Goal: Task Accomplishment & Management: Use online tool/utility

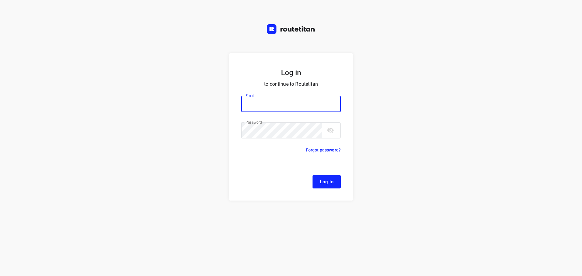
type input "[EMAIL_ADDRESS][DOMAIN_NAME]"
click at [327, 188] on button "Log In" at bounding box center [327, 181] width 28 height 13
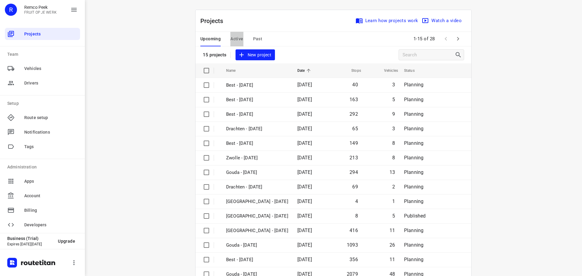
click at [237, 39] on span "Active" at bounding box center [236, 39] width 13 height 8
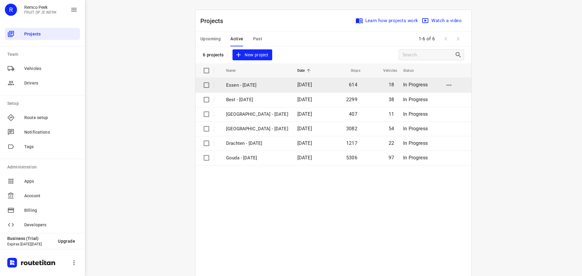
click at [239, 85] on p "Essen - [DATE]" at bounding box center [257, 85] width 62 height 7
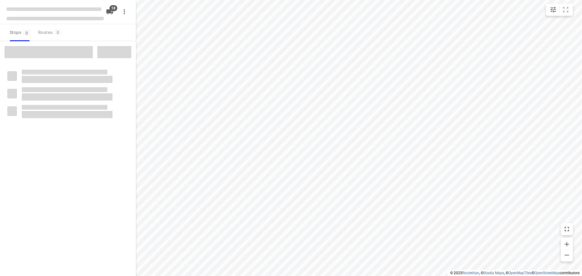
checkbox input "true"
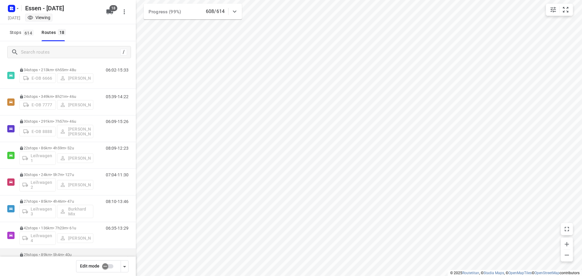
scroll to position [306, 0]
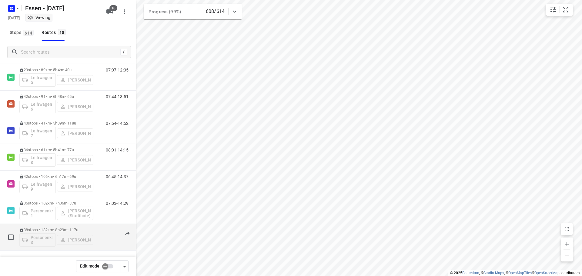
click at [68, 230] on p "38 stops • 182km • 8h29m • 117u" at bounding box center [56, 230] width 74 height 5
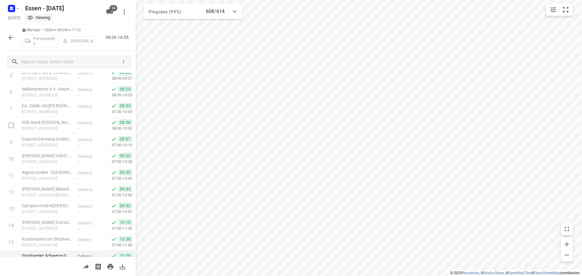
scroll to position [0, 0]
